Goal: Task Accomplishment & Management: Use online tool/utility

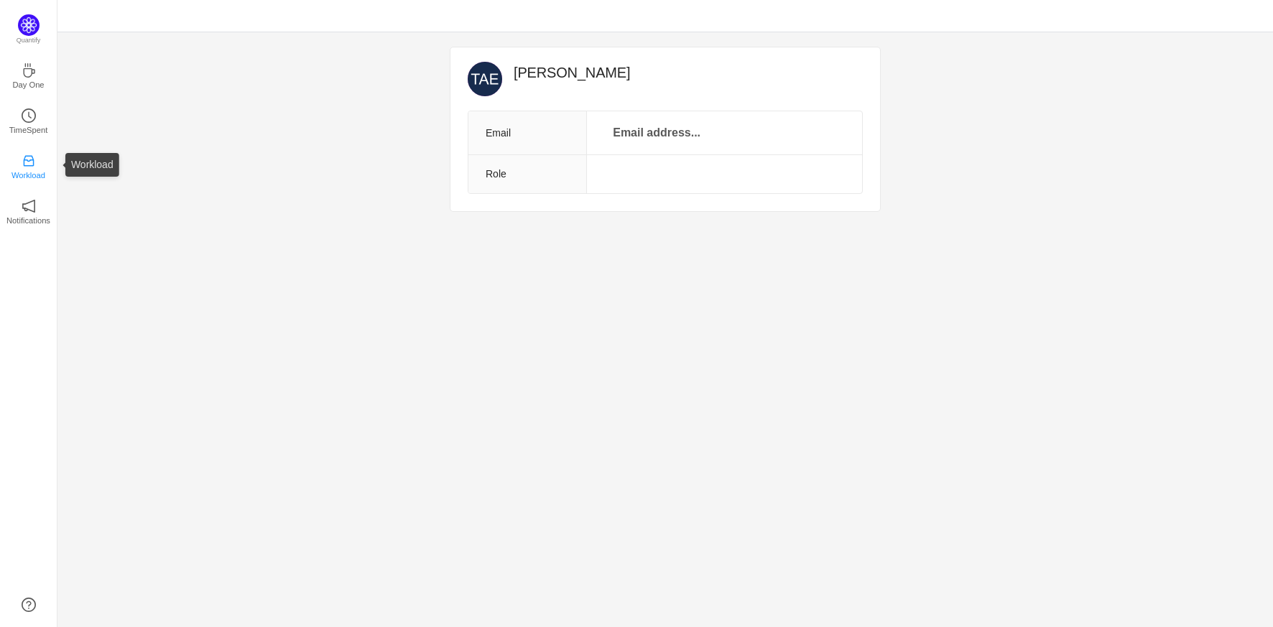
click at [32, 170] on p "Workload" at bounding box center [28, 175] width 34 height 13
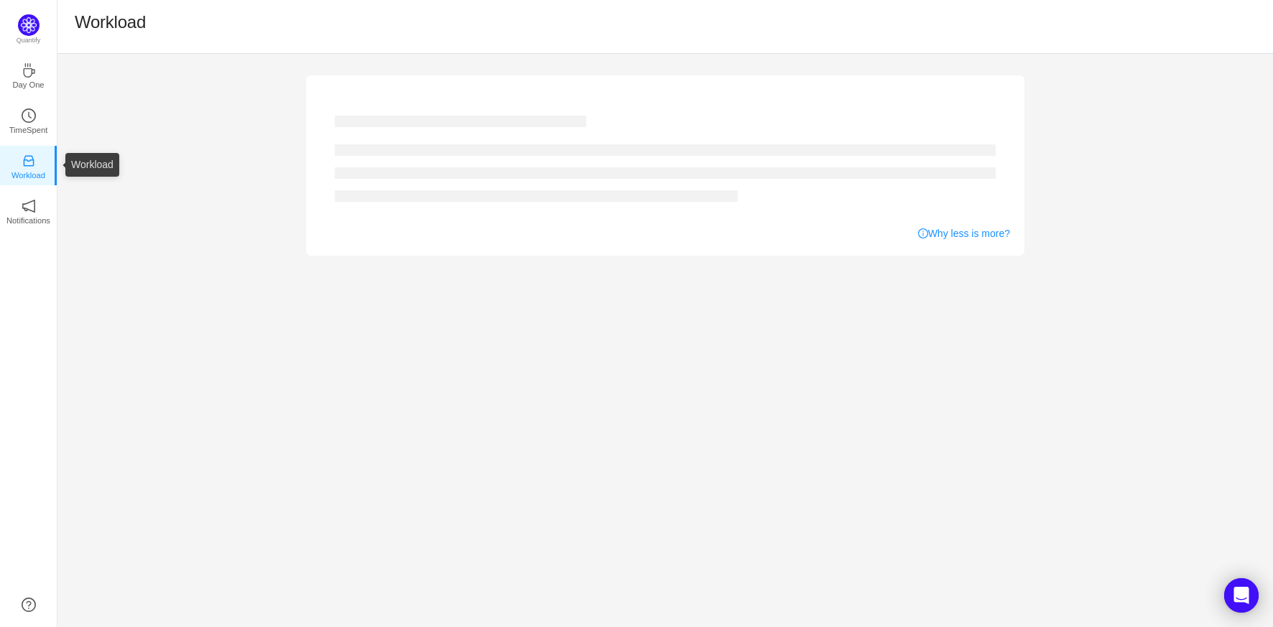
drag, startPoint x: 114, startPoint y: 155, endPoint x: 215, endPoint y: 155, distance: 100.6
drag, startPoint x: 215, startPoint y: 155, endPoint x: 1119, endPoint y: 175, distance: 904.2
click at [1118, 175] on div "Why less is more?" at bounding box center [665, 155] width 1216 height 202
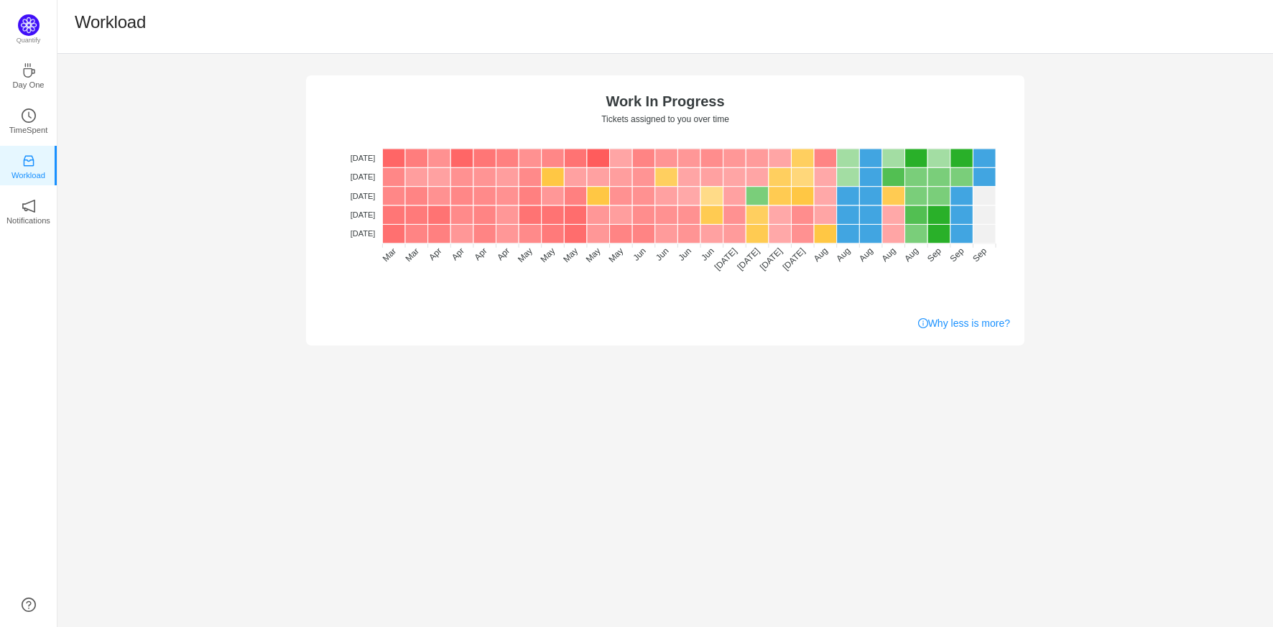
drag, startPoint x: 1120, startPoint y: 172, endPoint x: 1146, endPoint y: 112, distance: 66.0
click at [1146, 112] on div "No data No WIP Optimal (1-4) High (5-10) Overburdened (10+) Work In Progress Ti…" at bounding box center [665, 200] width 1216 height 292
click at [1184, 158] on div "No data No WIP Optimal (1-4) High (5-10) Overburdened (10+) Work In Progress Ti…" at bounding box center [665, 200] width 1216 height 292
drag, startPoint x: 1176, startPoint y: 171, endPoint x: 1154, endPoint y: 125, distance: 51.1
click at [1156, 124] on div "No data No WIP Optimal (1-4) High (5-10) Overburdened (10+) Work In Progress Ti…" at bounding box center [665, 200] width 1216 height 292
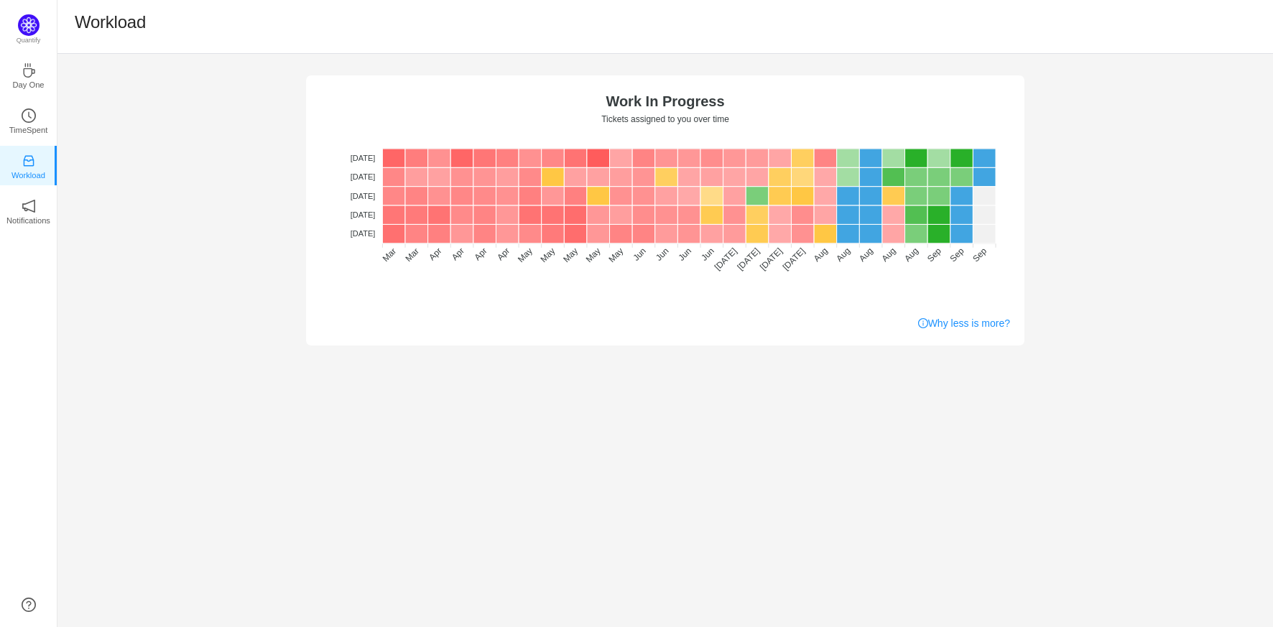
click at [1125, 225] on div "No data No WIP Optimal (1-4) High (5-10) Overburdened (10+) Work In Progress Ti…" at bounding box center [665, 200] width 1216 height 292
drag, startPoint x: 918, startPoint y: 193, endPoint x: 1172, endPoint y: 153, distance: 256.7
click at [1181, 153] on div "No data No WIP Optimal (1-4) High (5-10) Overburdened (10+) Work In Progress Ti…" at bounding box center [665, 200] width 1216 height 292
click at [1196, 262] on div "No data No WIP Optimal (1-4) High (5-10) Overburdened (10+) Work In Progress Ti…" at bounding box center [665, 200] width 1216 height 292
